Goal: Information Seeking & Learning: Learn about a topic

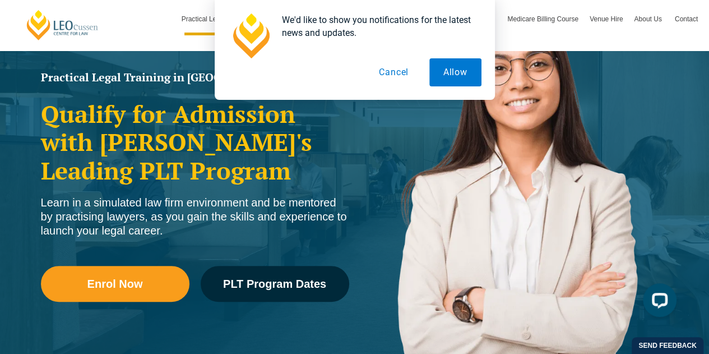
click at [403, 70] on button "Cancel" at bounding box center [394, 72] width 58 height 28
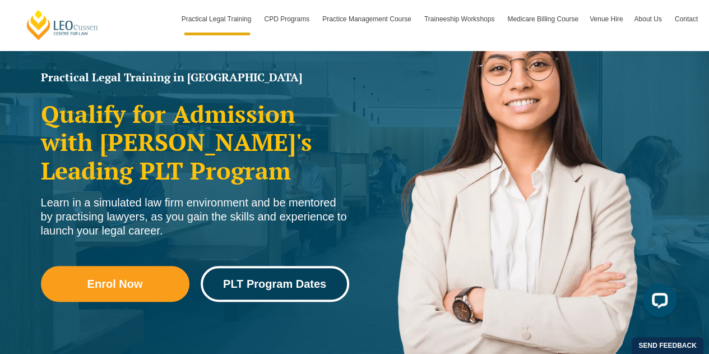
click at [262, 281] on span "PLT Program Dates" at bounding box center [274, 283] width 103 height 11
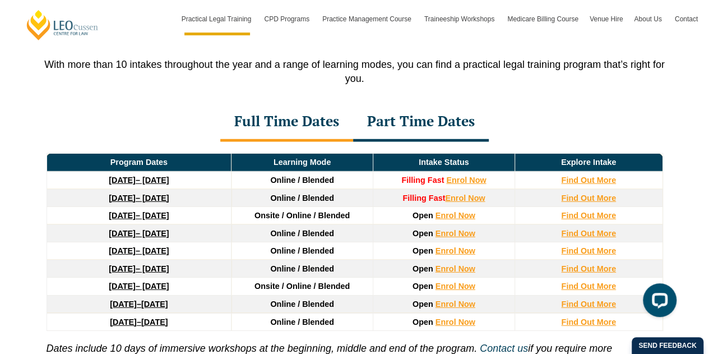
scroll to position [1498, 0]
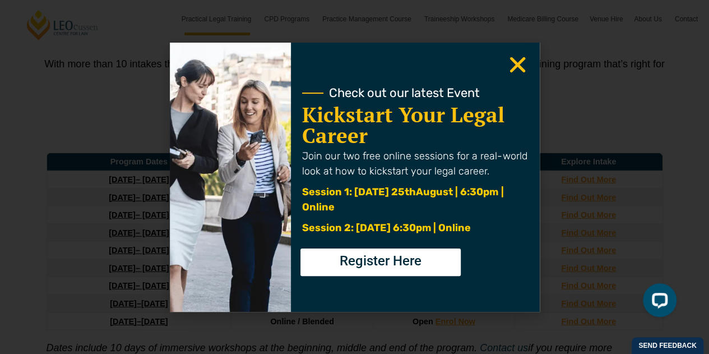
click at [519, 57] on icon "Close" at bounding box center [518, 65] width 22 height 22
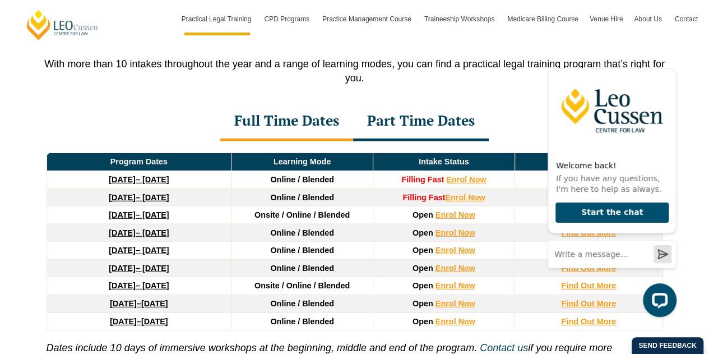
click at [426, 109] on div "Part Time Dates" at bounding box center [421, 121] width 136 height 39
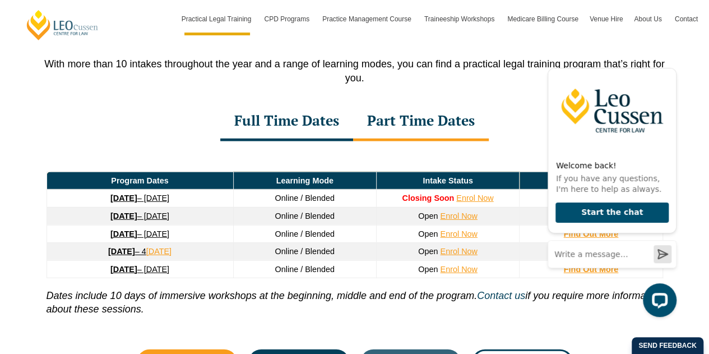
click at [312, 108] on div "Full Time Dates" at bounding box center [286, 121] width 133 height 39
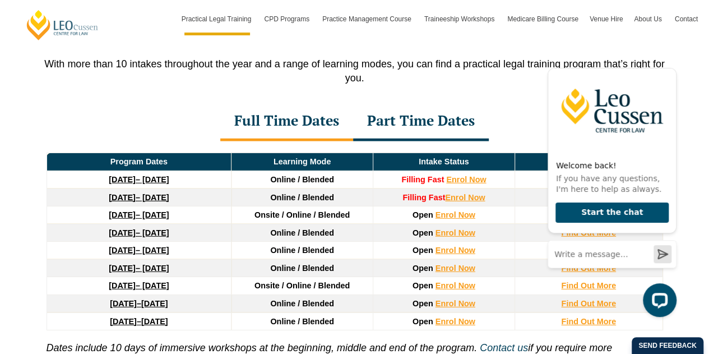
click at [169, 210] on link "27 January 2026 – 12 June 2026" at bounding box center [139, 214] width 60 height 9
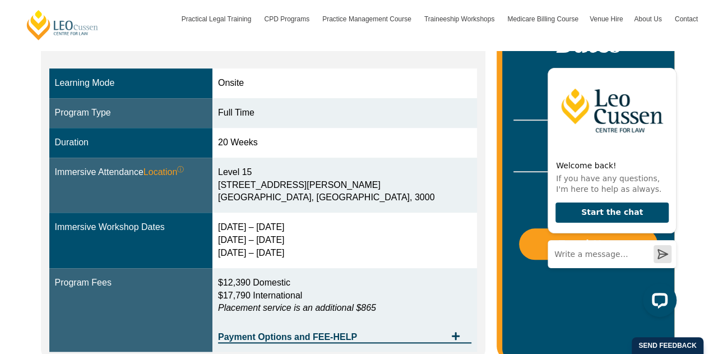
scroll to position [315, 0]
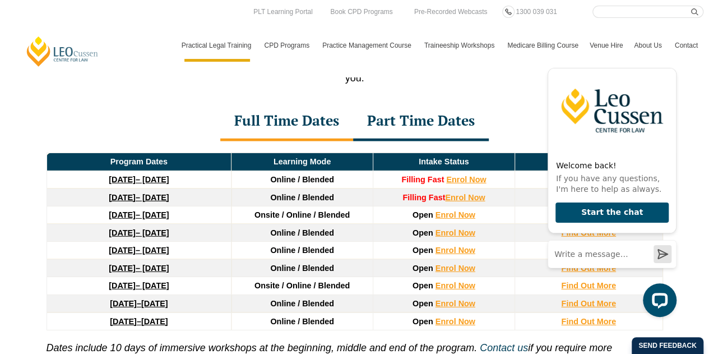
click at [405, 113] on div "Part Time Dates" at bounding box center [421, 121] width 136 height 39
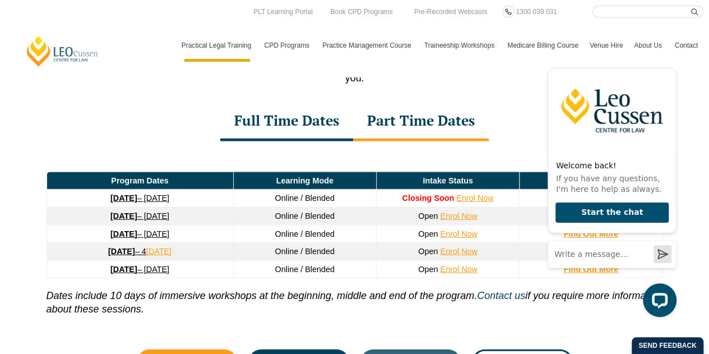
click at [168, 211] on link "26 January 2026 – 21 August 2026" at bounding box center [139, 215] width 59 height 9
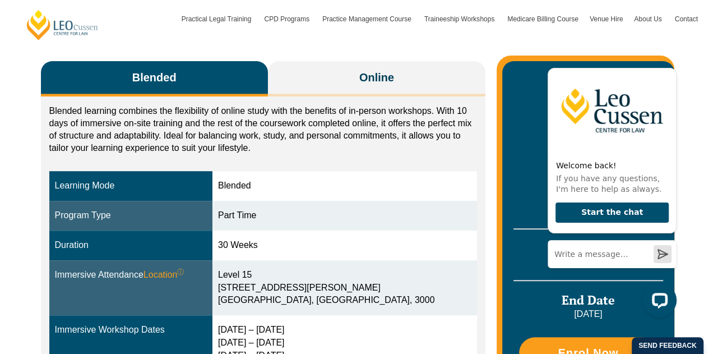
scroll to position [151, 0]
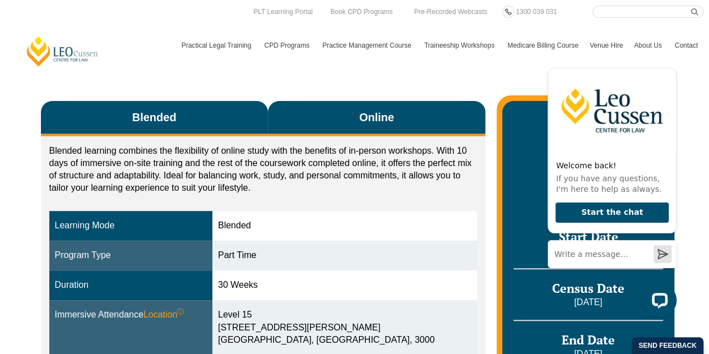
click at [372, 114] on span "Online" at bounding box center [376, 117] width 35 height 16
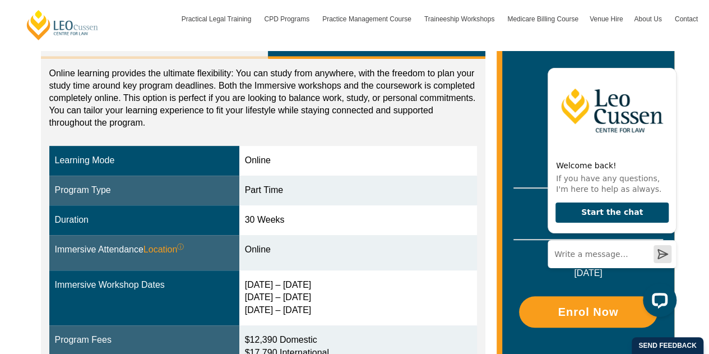
scroll to position [145, 0]
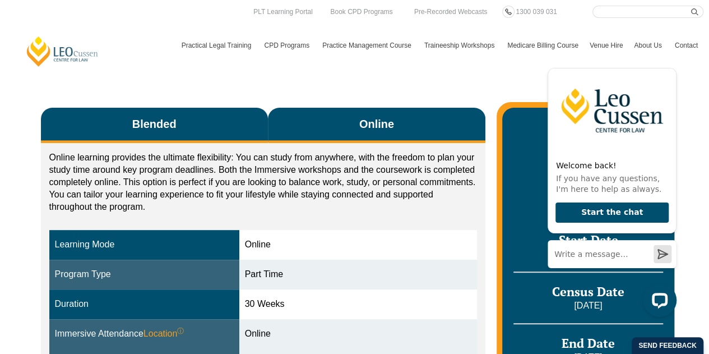
click at [224, 122] on button "Blended" at bounding box center [154, 125] width 227 height 35
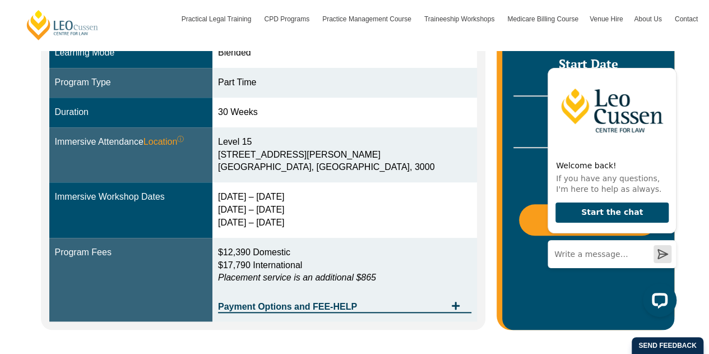
scroll to position [330, 0]
